Goal: Navigation & Orientation: Find specific page/section

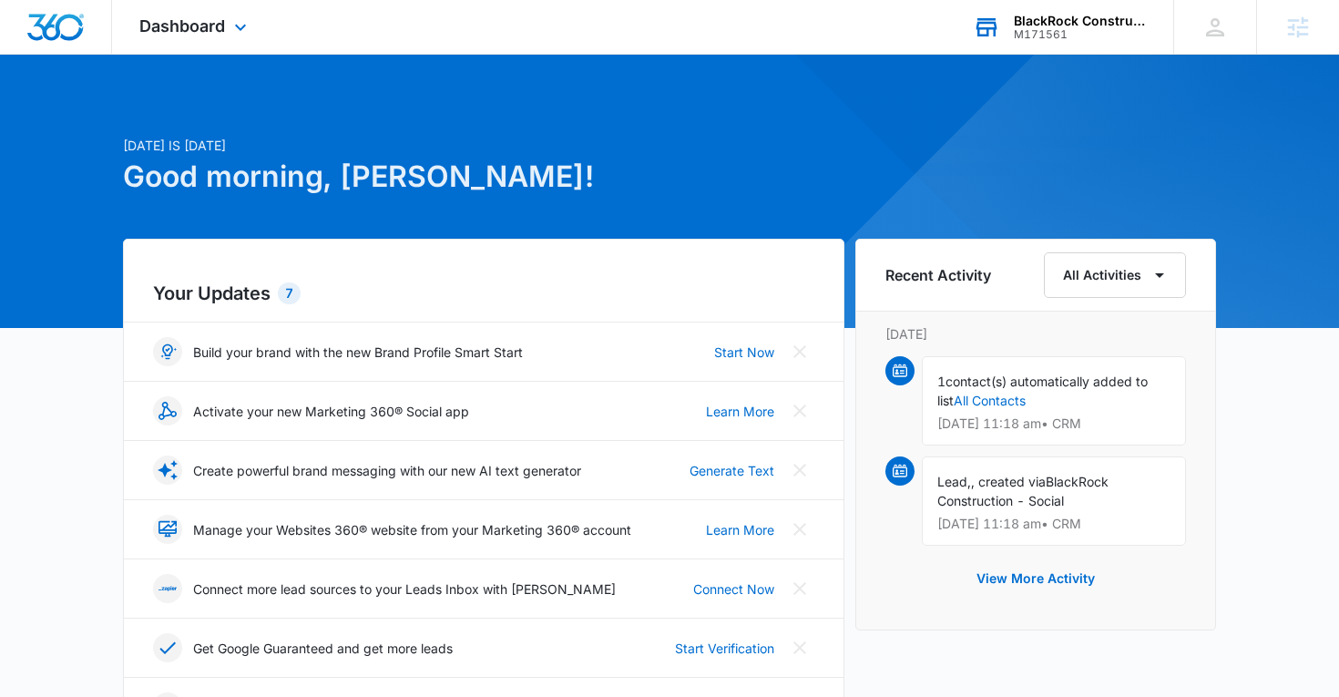
click at [1059, 25] on div "BlackRock Construction" at bounding box center [1080, 21] width 133 height 15
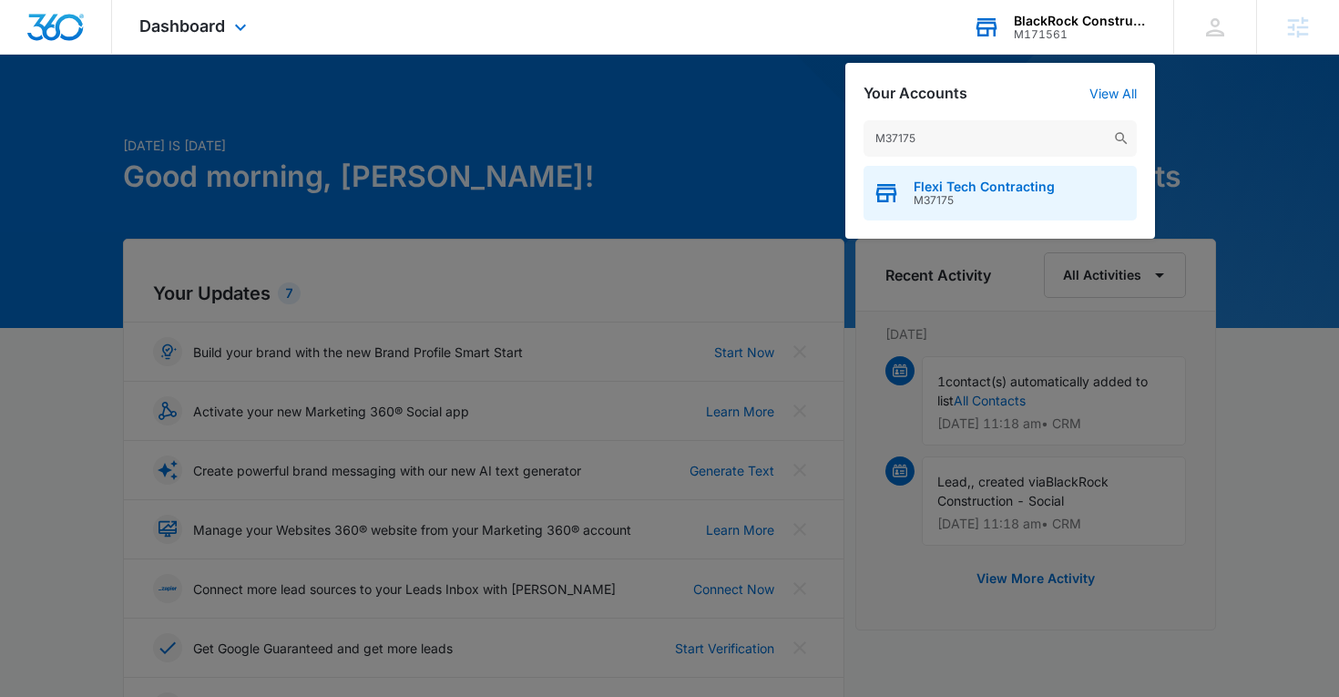
type input "M37175"
click at [895, 199] on icon "button" at bounding box center [886, 195] width 21 height 15
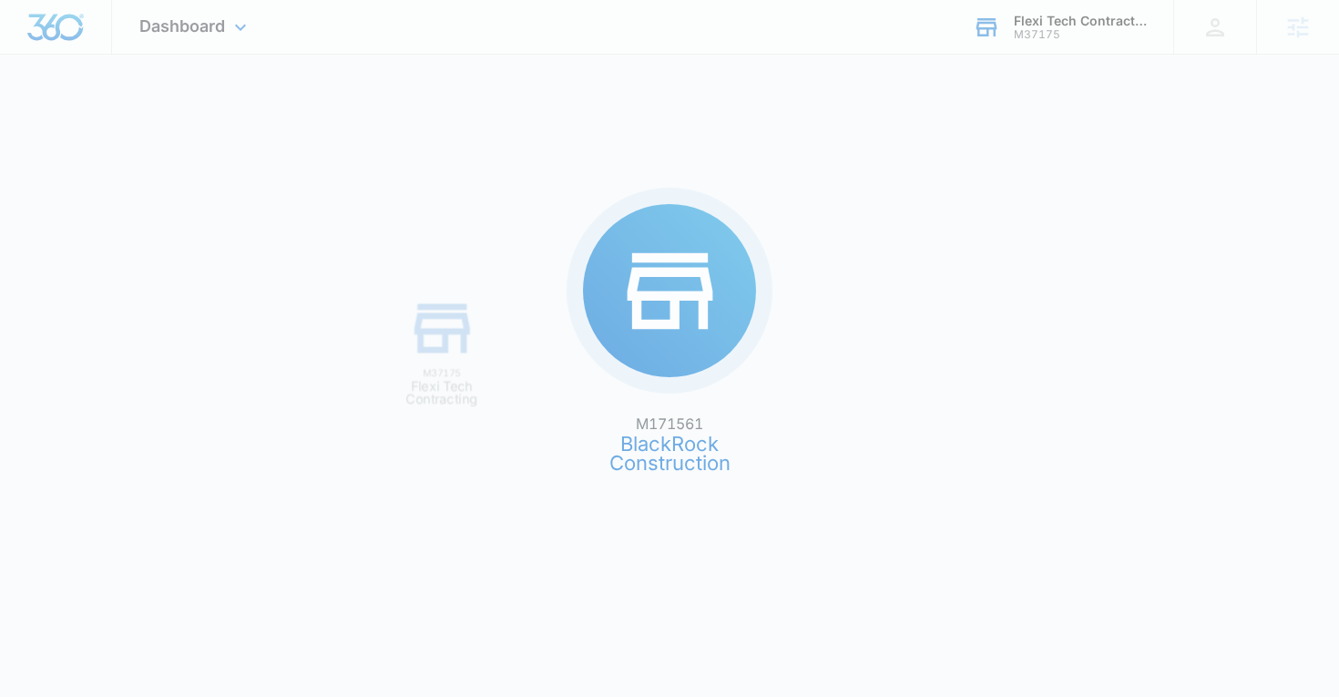
click at [895, 199] on div "M171561 BlackRock Construction M37175 Flexi Tech Contracting" at bounding box center [669, 348] width 1339 height 697
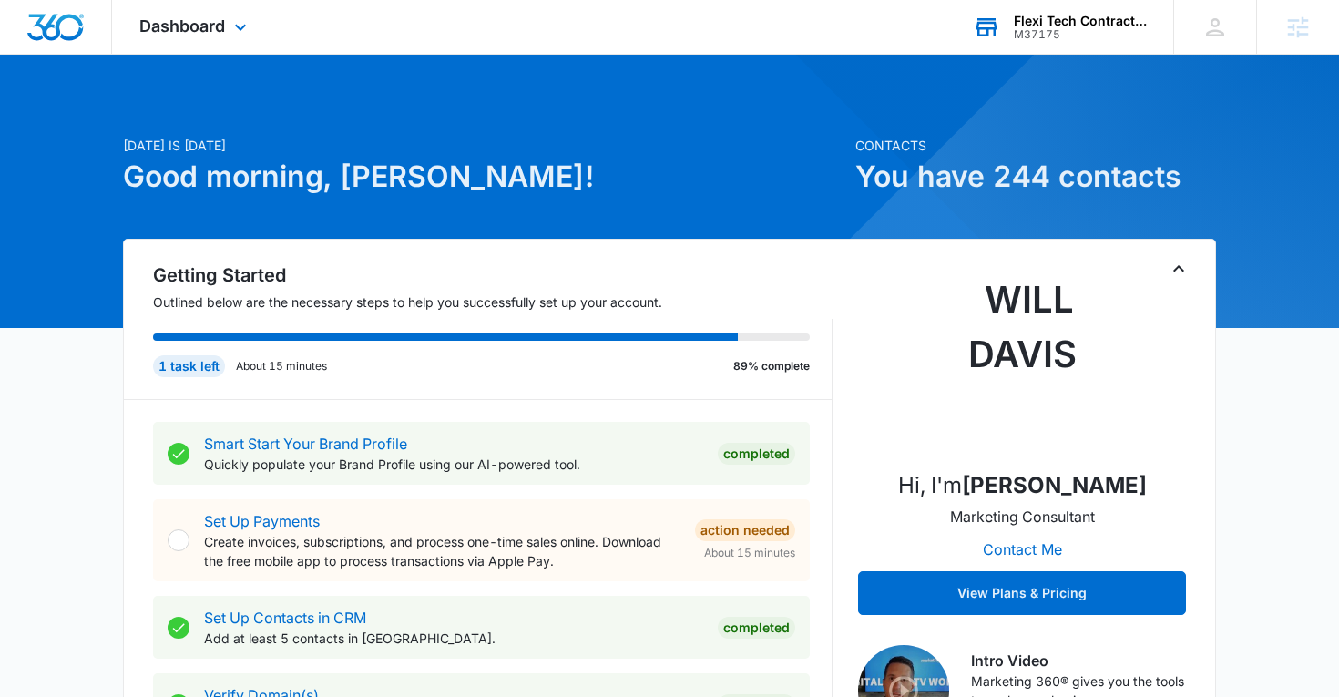
click at [216, 14] on div "Dashboard Apps Reputation Websites Forms CRM Email Social Content Ads Intellige…" at bounding box center [195, 27] width 167 height 54
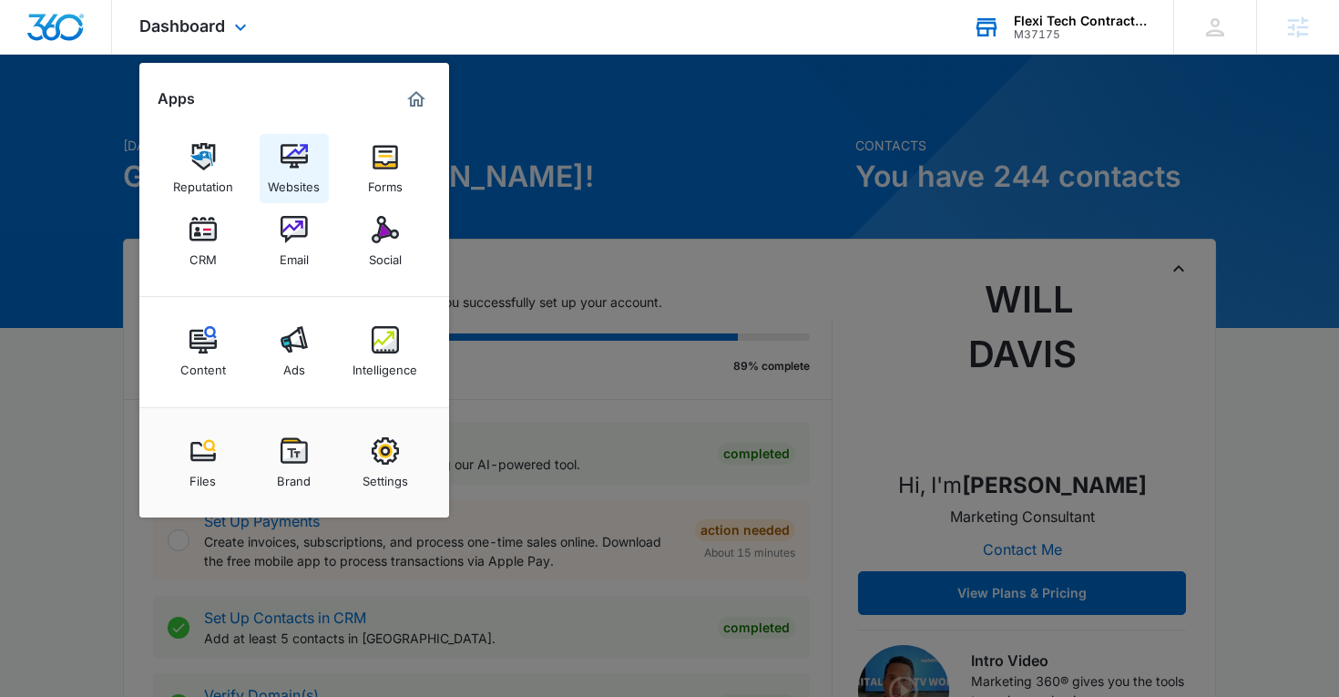
click at [289, 163] on img at bounding box center [294, 156] width 27 height 27
